Goal: Navigation & Orientation: Find specific page/section

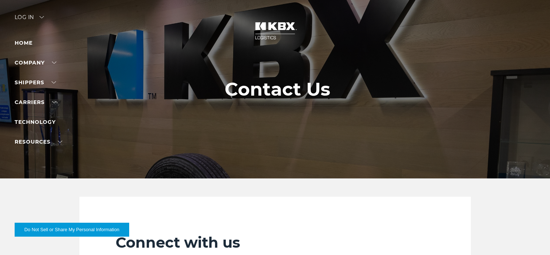
drag, startPoint x: 0, startPoint y: 0, endPoint x: 111, endPoint y: 127, distance: 168.9
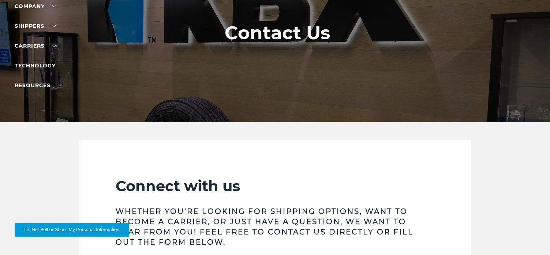
scroll to position [38, 0]
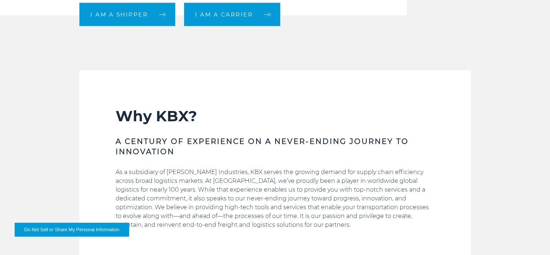
scroll to position [293, 0]
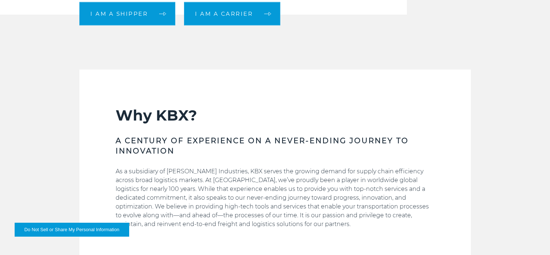
click at [133, 8] on link "I am a shipper" at bounding box center [127, 13] width 96 height 23
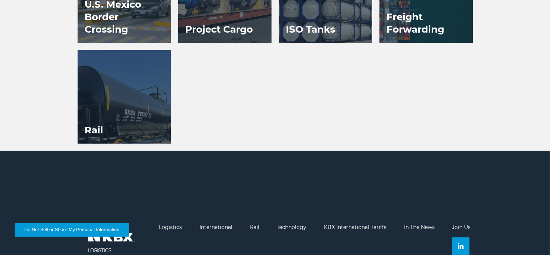
scroll to position [683, 0]
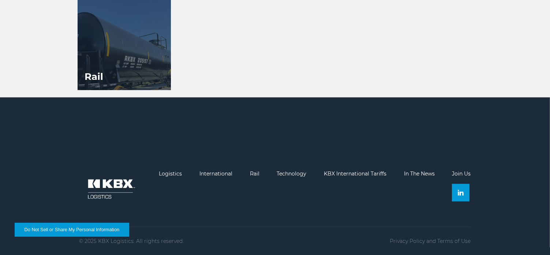
click at [167, 175] on link "Logistics" at bounding box center [170, 173] width 23 height 7
